Goal: Task Accomplishment & Management: Complete application form

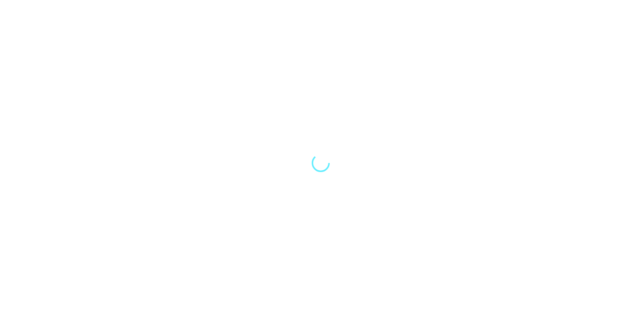
select select "Song"
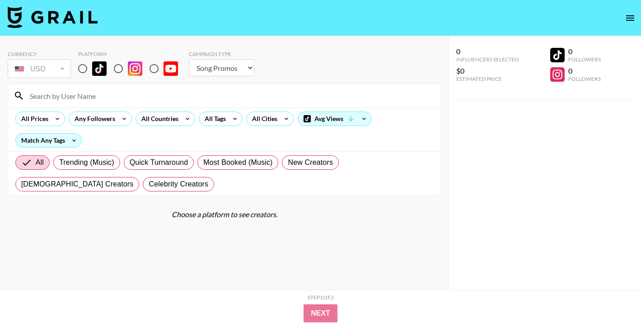
click at [81, 68] on input "radio" at bounding box center [82, 68] width 19 height 19
radio input "true"
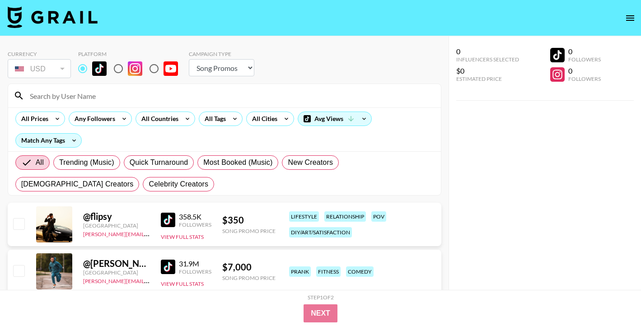
click at [86, 97] on input at bounding box center [229, 96] width 411 height 14
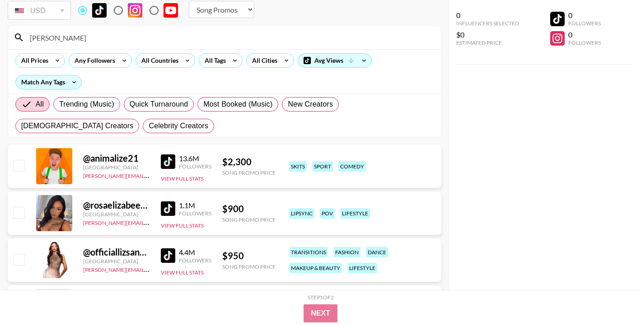
scroll to position [60, 0]
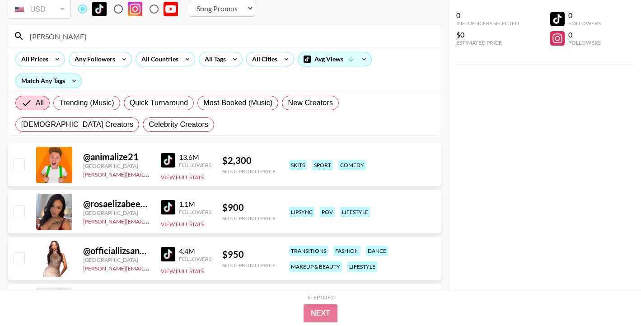
type input "[PERSON_NAME]"
click at [21, 260] on input "checkbox" at bounding box center [18, 258] width 11 height 11
checkbox input "true"
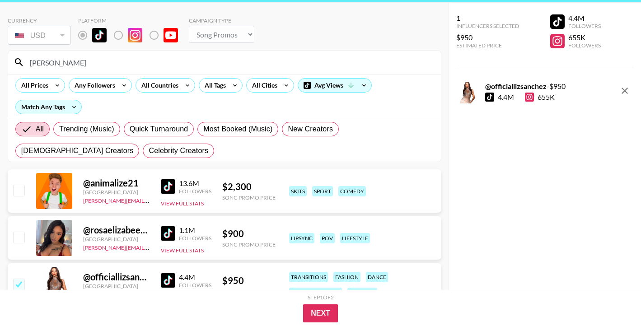
scroll to position [14, 0]
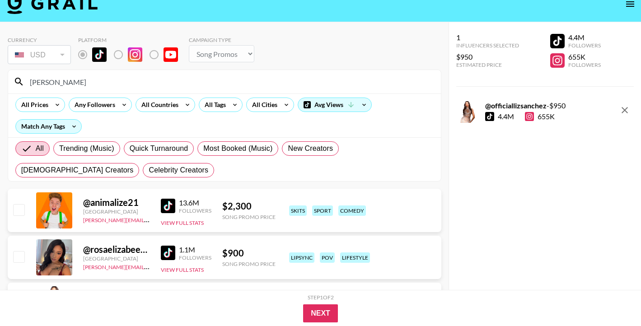
click at [108, 83] on input "[PERSON_NAME]" at bounding box center [229, 82] width 411 height 14
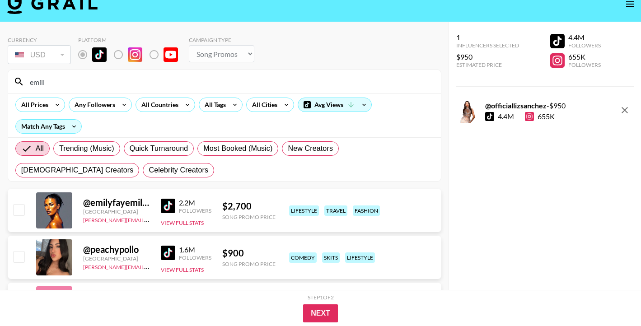
type input "emill"
click at [21, 257] on input "checkbox" at bounding box center [18, 256] width 11 height 11
checkbox input "true"
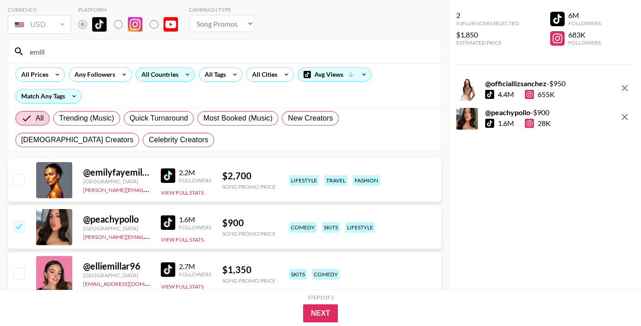
scroll to position [23, 0]
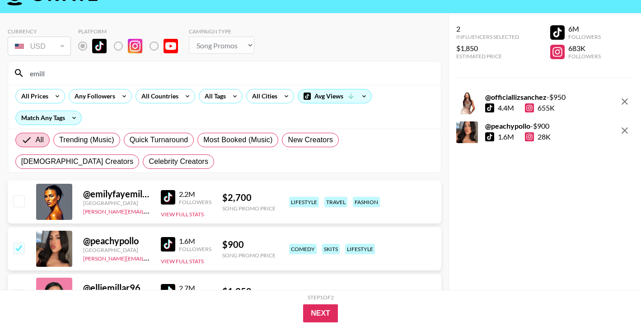
click at [132, 73] on input "emill" at bounding box center [229, 73] width 411 height 14
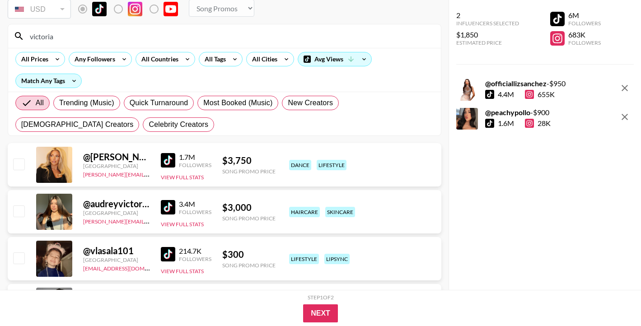
scroll to position [0, 0]
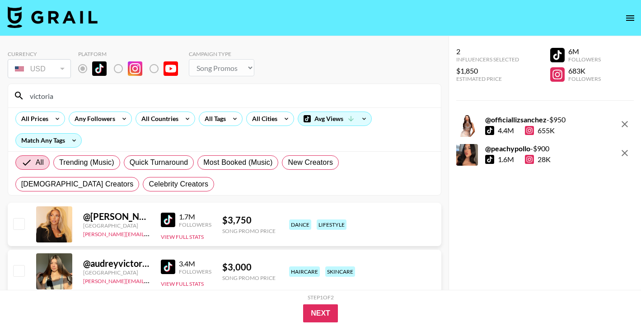
type input "victoria"
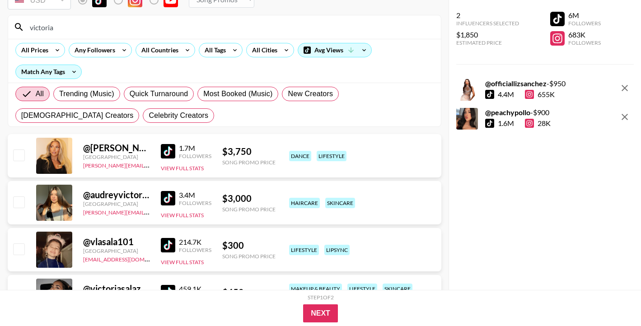
scroll to position [103, 0]
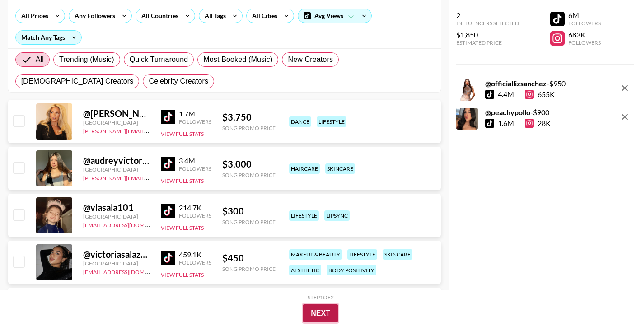
click at [334, 316] on button "Next" at bounding box center [320, 314] width 35 height 18
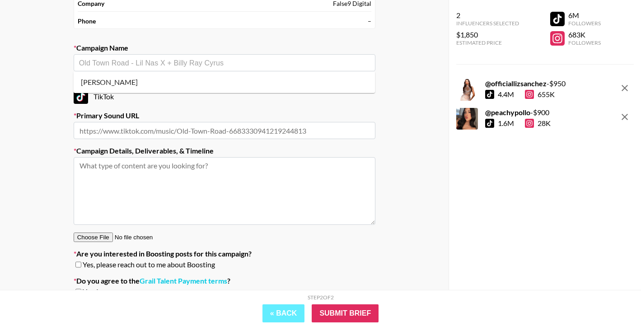
click at [237, 59] on input "text" at bounding box center [224, 63] width 291 height 10
click at [160, 90] on ul "[PERSON_NAME]" at bounding box center [225, 82] width 302 height 22
click at [158, 82] on li "[PERSON_NAME]" at bounding box center [225, 82] width 302 height 14
type input "[PERSON_NAME]"
type input "[URL][DOMAIN_NAME]"
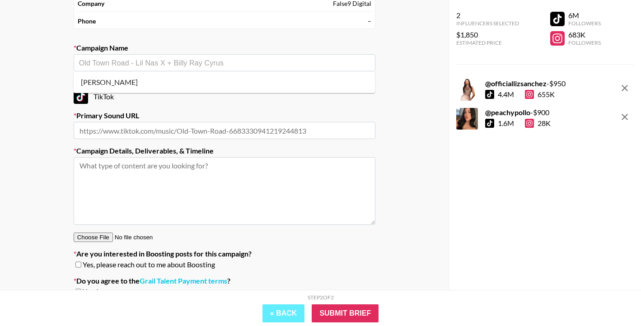
type textarea "TikTok -- TikTok --"
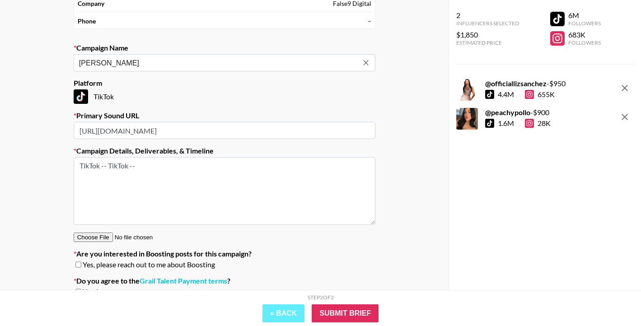
click at [122, 64] on input "[PERSON_NAME]" at bounding box center [218, 63] width 279 height 10
click at [118, 64] on input "[PERSON_NAME]" at bounding box center [218, 63] width 279 height 10
drag, startPoint x: 160, startPoint y: 63, endPoint x: 245, endPoint y: 63, distance: 85.0
click at [245, 63] on input "[PERSON_NAME] & WizKid - Che Che" at bounding box center [218, 63] width 279 height 10
click at [242, 82] on li "Add New Campaign: "[PERSON_NAME] & WizKid - Cash Flow"" at bounding box center [225, 82] width 302 height 14
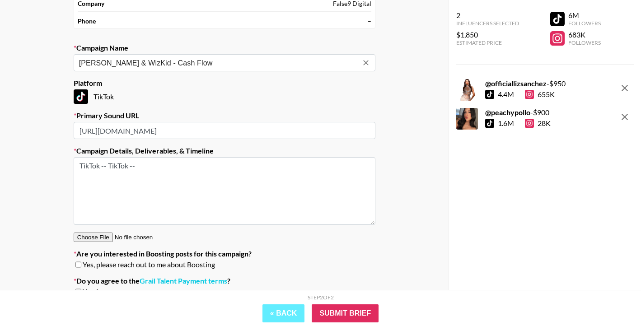
type input "[PERSON_NAME] & WizKid - Cash Flow"
click at [194, 135] on input "[URL][DOMAIN_NAME]" at bounding box center [225, 130] width 302 height 17
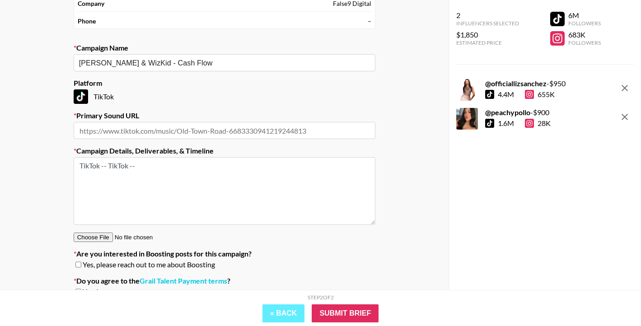
click at [132, 132] on input "text" at bounding box center [225, 130] width 302 height 17
paste input "[URL][DOMAIN_NAME]"
type input "[URL][DOMAIN_NAME]"
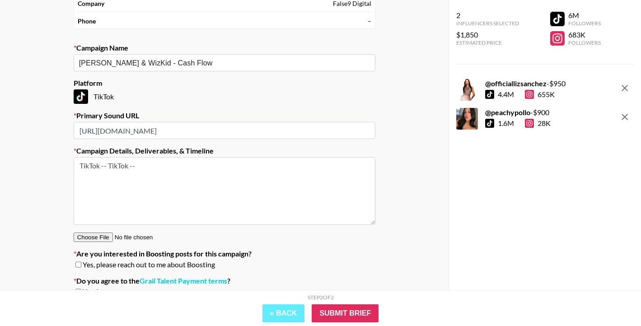
click at [174, 185] on textarea "TikTok -- TikTok --" at bounding box center [225, 191] width 302 height 68
drag, startPoint x: 109, startPoint y: 167, endPoint x: 129, endPoint y: 169, distance: 20.4
click at [129, 169] on textarea "TikTok -- TikTok --" at bounding box center [225, 191] width 302 height 68
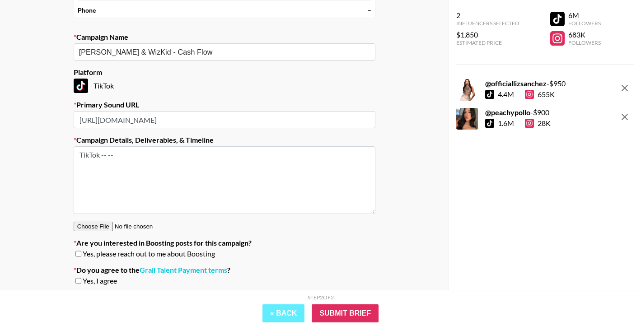
scroll to position [119, 0]
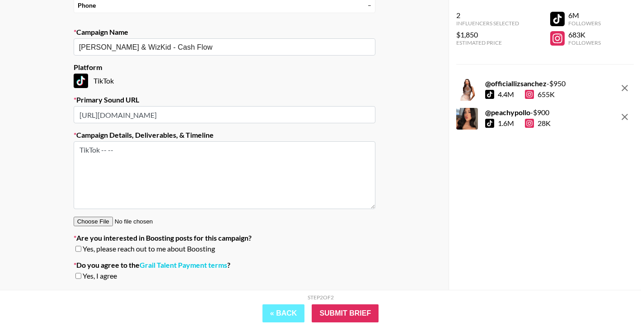
type textarea "TikTok -- --"
click at [79, 250] on input "checkbox" at bounding box center [78, 249] width 6 height 6
checkbox input "true"
click at [80, 275] on input "checkbox" at bounding box center [78, 276] width 6 height 6
checkbox input "true"
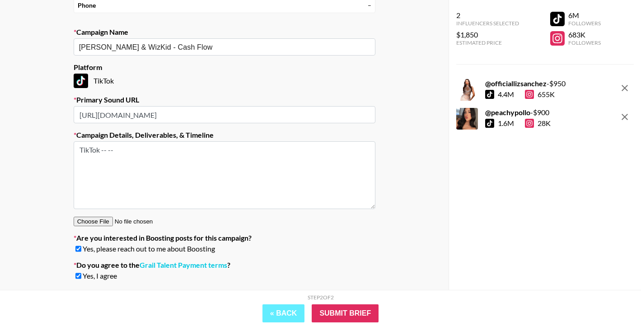
click at [118, 155] on textarea "TikTok -- --" at bounding box center [225, 175] width 302 height 68
paste textarea "Not a full choreo, but a body wave / head bop that anyone can copy"
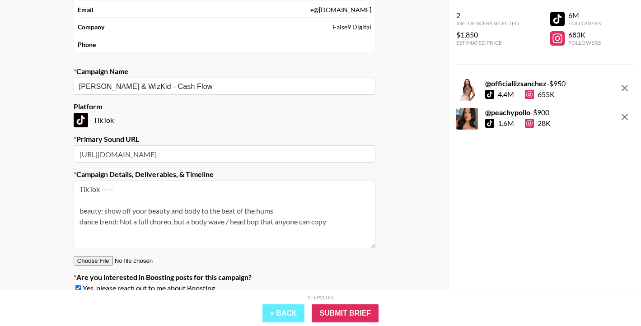
scroll to position [78, 0]
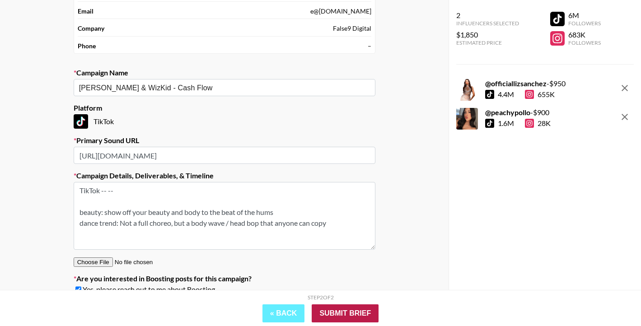
type textarea "TikTok -- -- beauty: show off your beauty and body to the beat of the hums danc…"
click at [324, 314] on input "Submit Brief" at bounding box center [345, 314] width 67 height 18
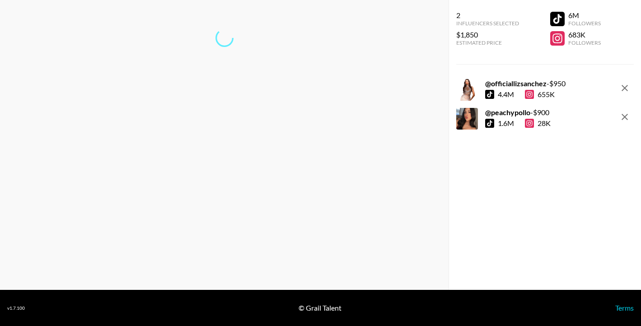
scroll to position [36, 0]
